Goal: Communication & Community: Answer question/provide support

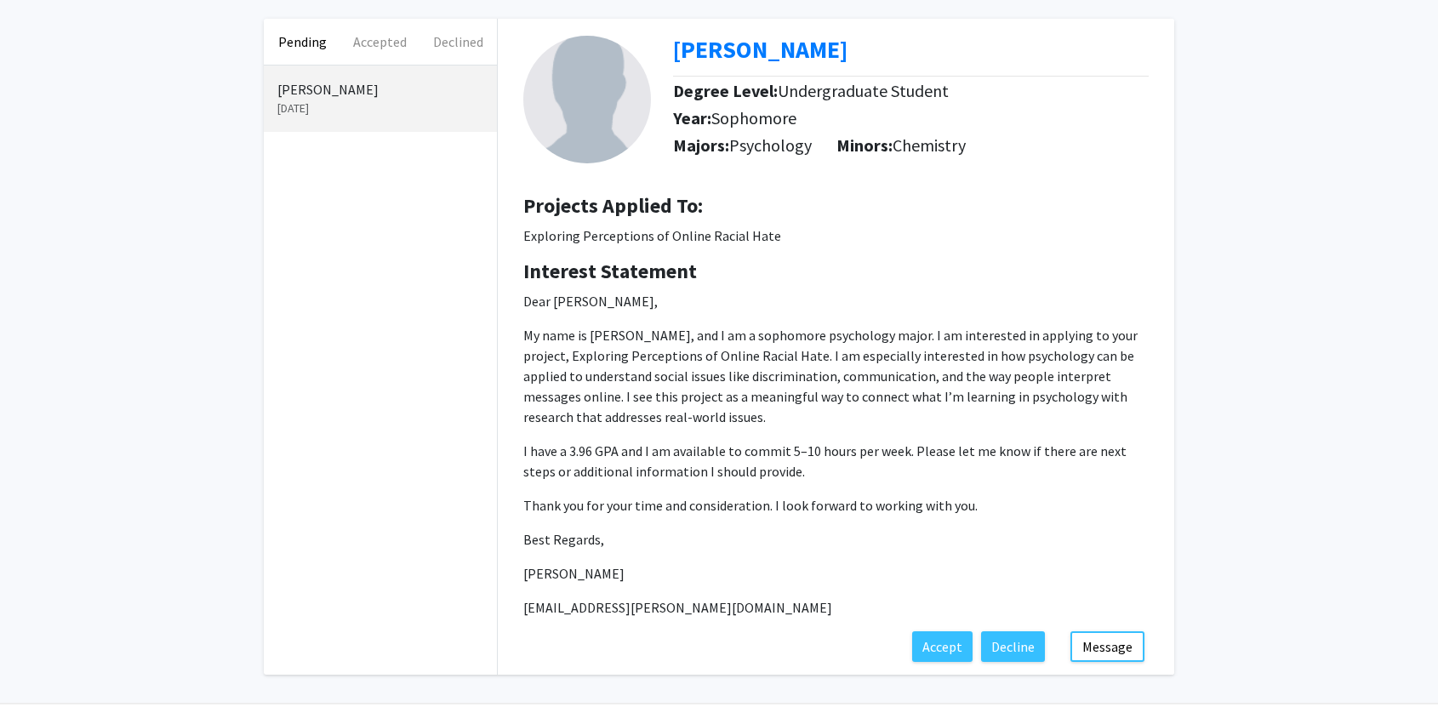
scroll to position [128, 0]
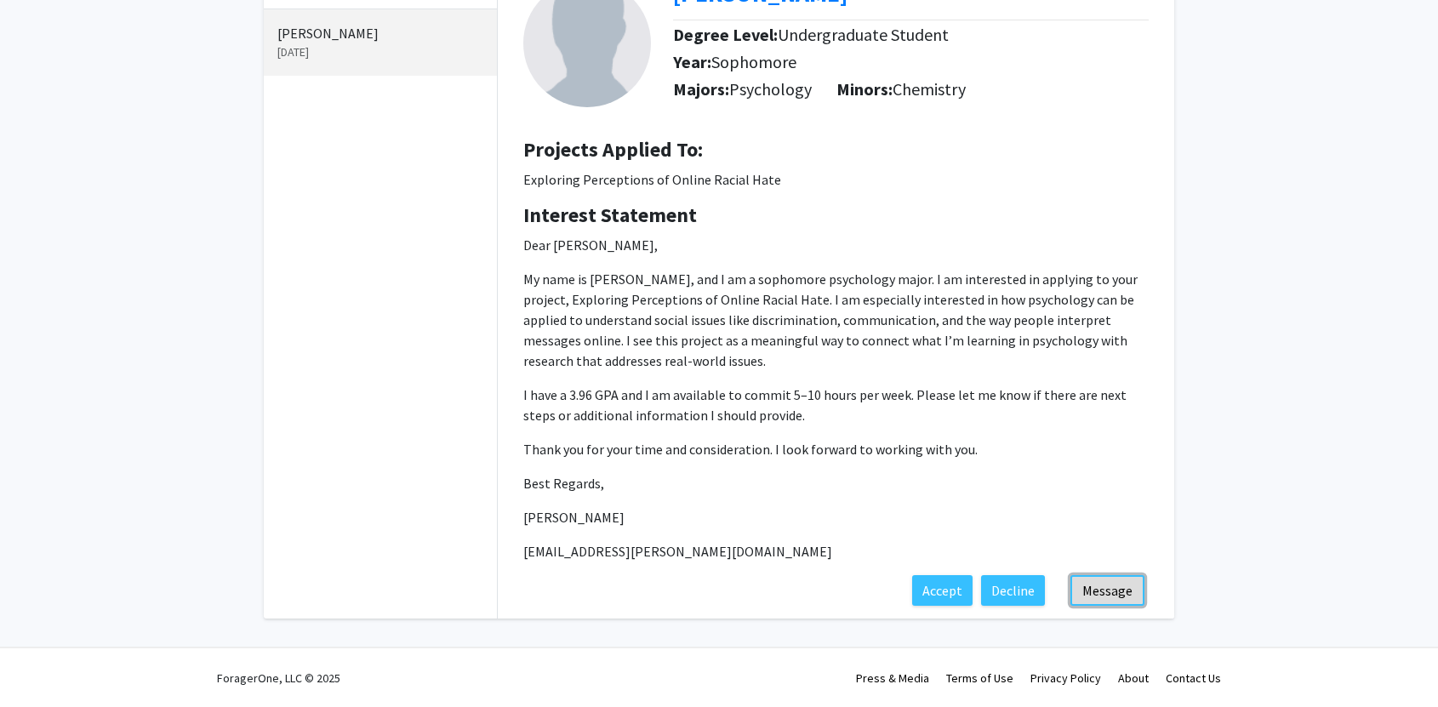
click at [1114, 594] on button "Message" at bounding box center [1107, 590] width 74 height 31
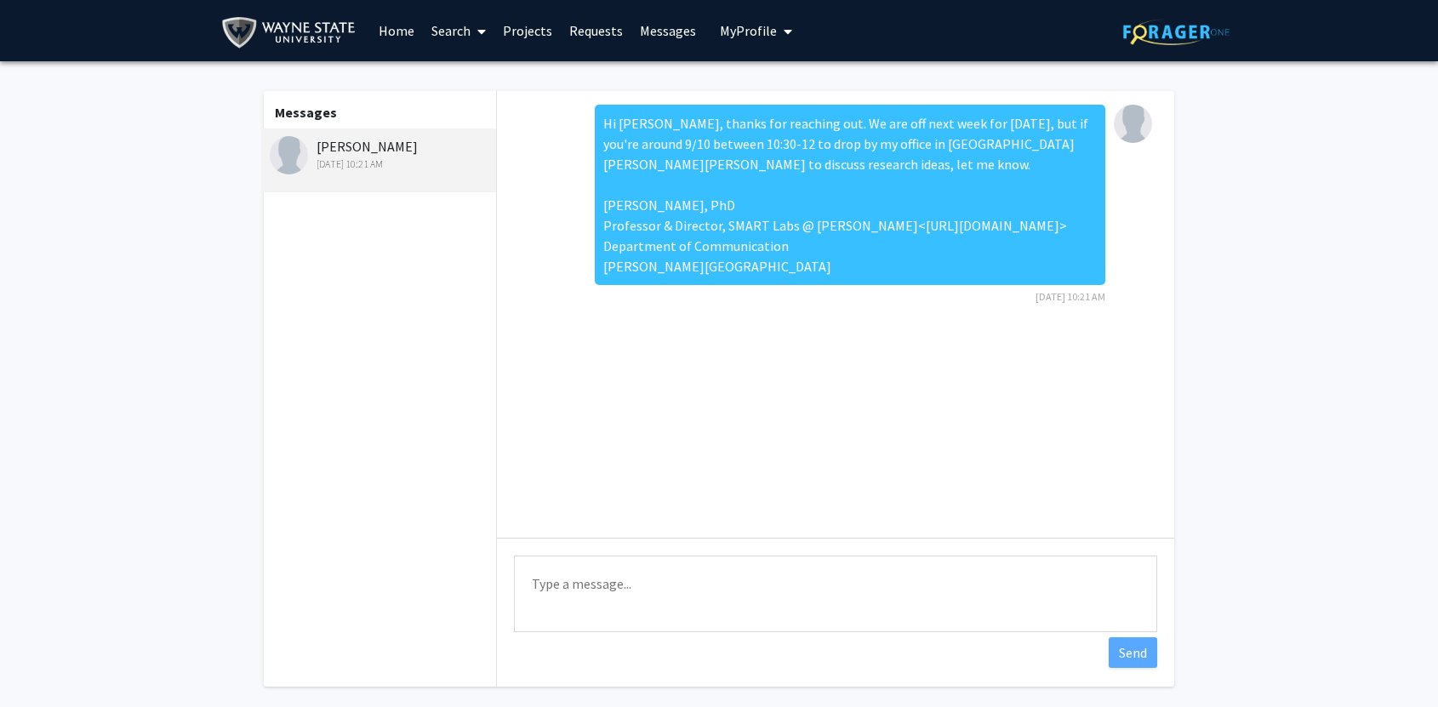
click at [916, 586] on textarea "Type a message" at bounding box center [835, 594] width 643 height 77
paste textarea "Hi [PERSON_NAME], thanks for reaching out. We are off next week for [DATE], but…"
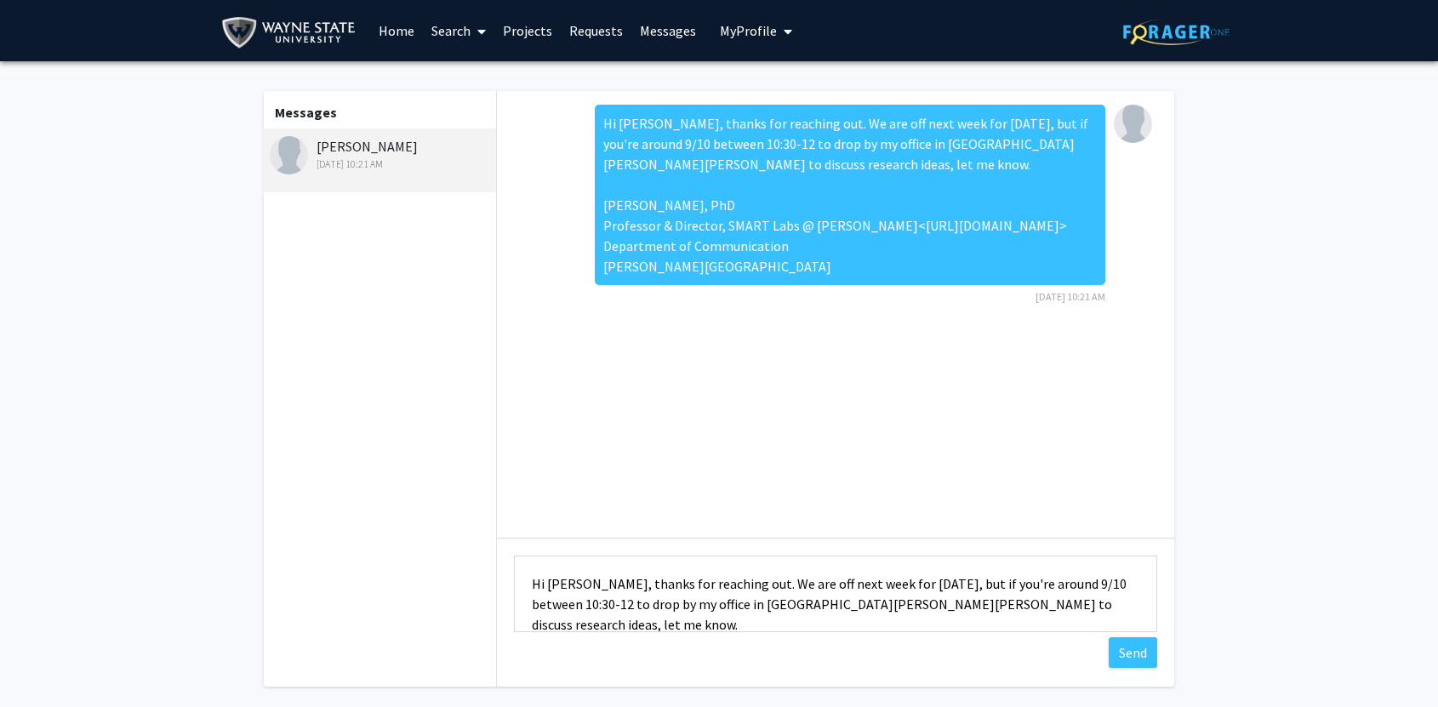
type textarea "Hi [PERSON_NAME], thanks for reaching out. We are off next week for [DATE], but…"
click at [1142, 651] on button "Send" at bounding box center [1133, 652] width 48 height 31
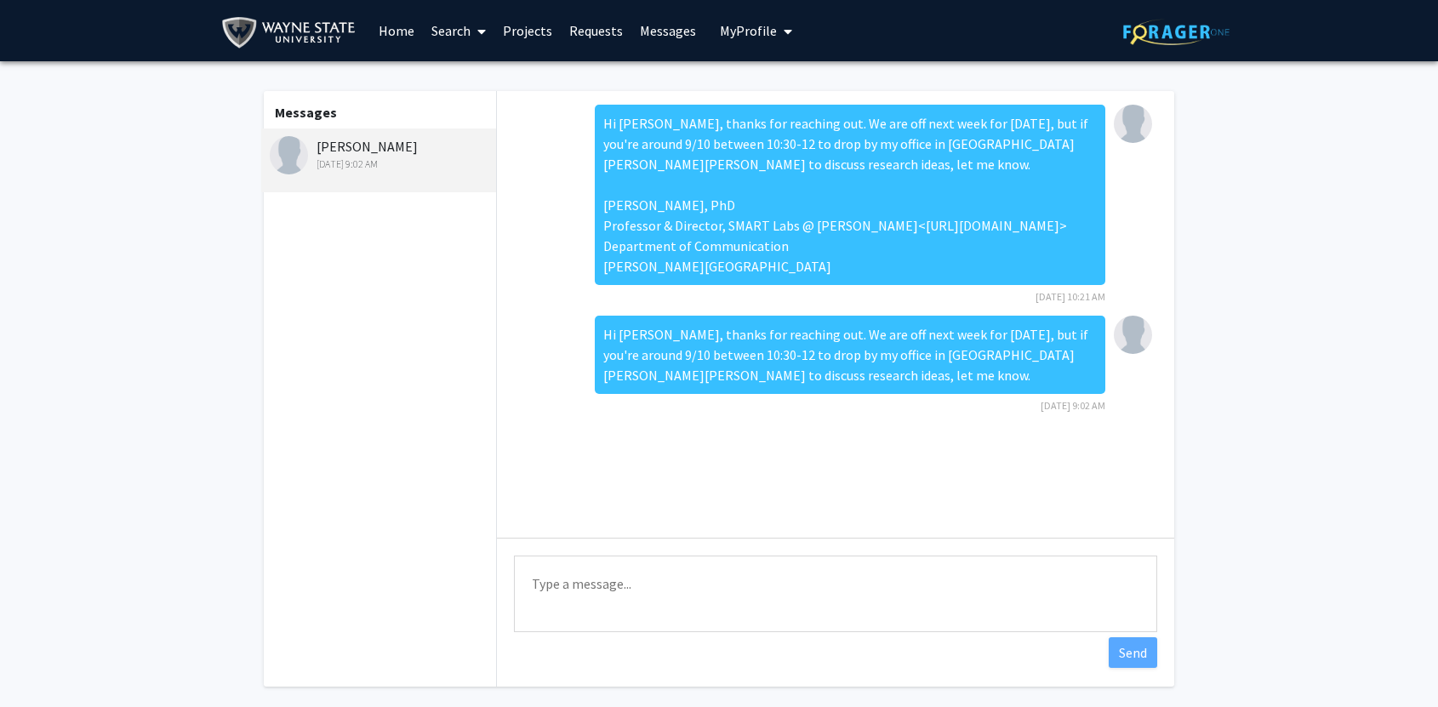
click at [375, 150] on div "[PERSON_NAME] [DATE] 9:02 AM" at bounding box center [381, 154] width 222 height 36
